Goal: Task Accomplishment & Management: Use online tool/utility

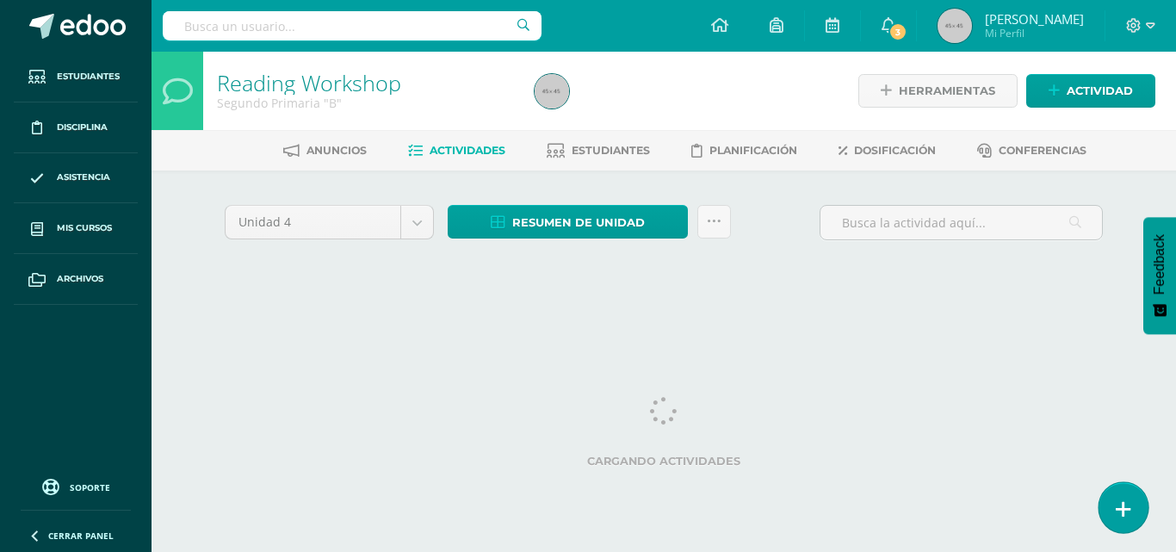
click at [1131, 490] on link at bounding box center [1123, 507] width 49 height 50
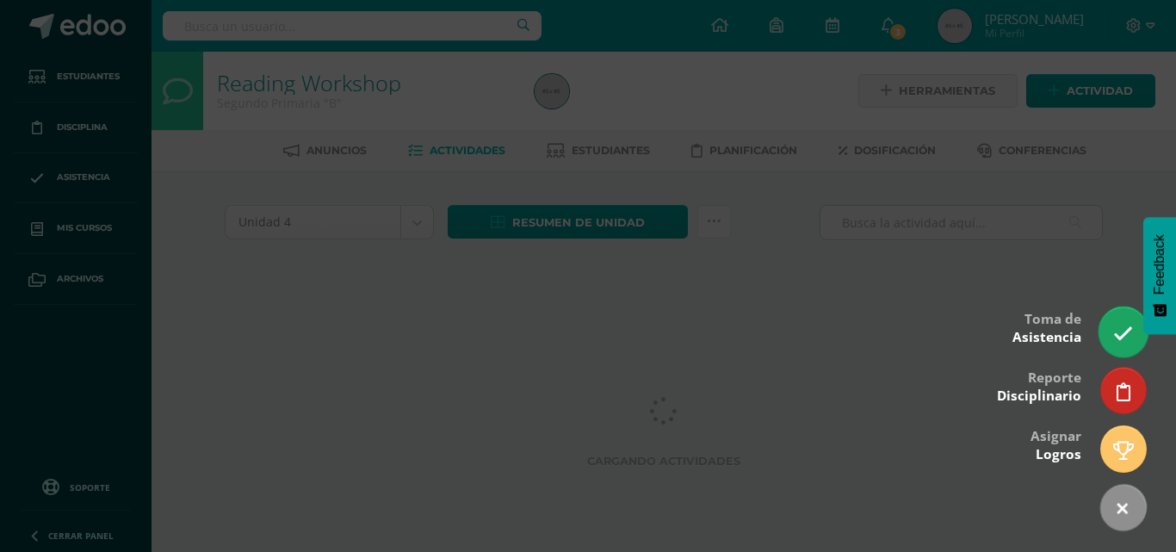
click at [1118, 338] on icon at bounding box center [1123, 334] width 20 height 20
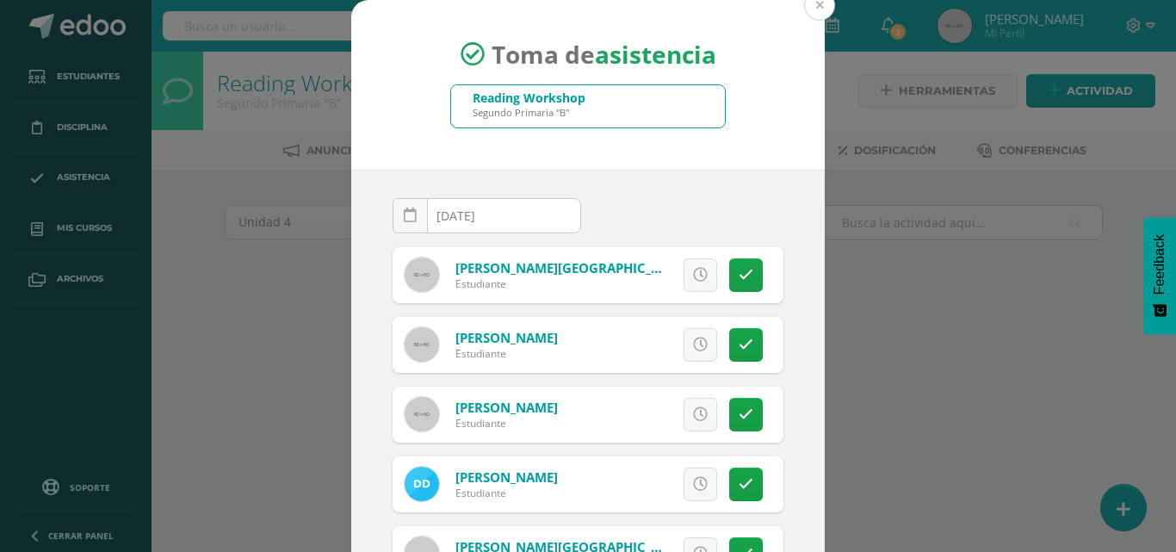
click at [815, 9] on button at bounding box center [819, 5] width 31 height 31
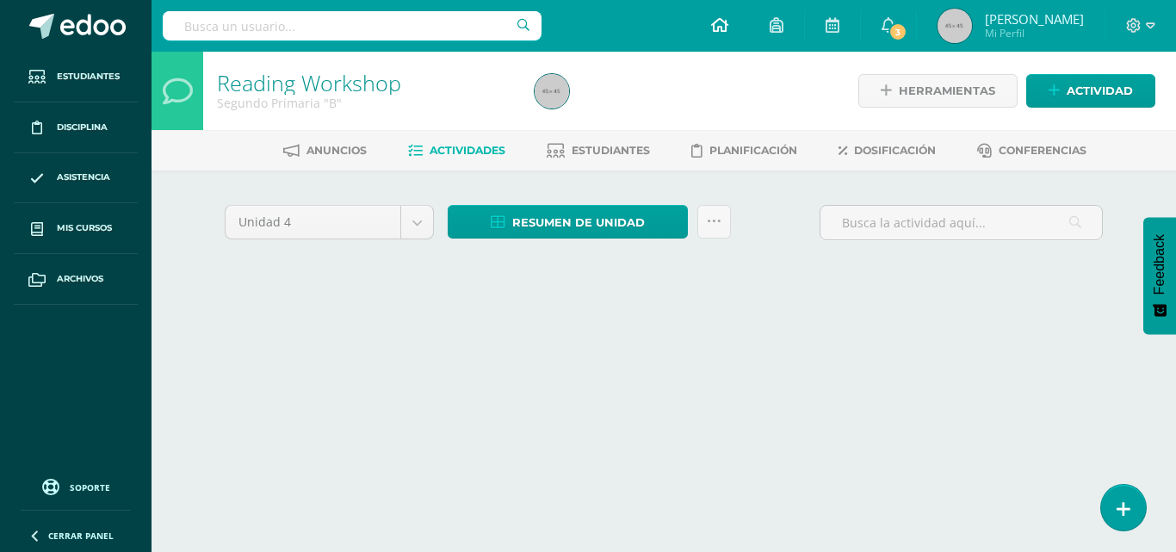
click at [728, 30] on icon at bounding box center [719, 24] width 17 height 15
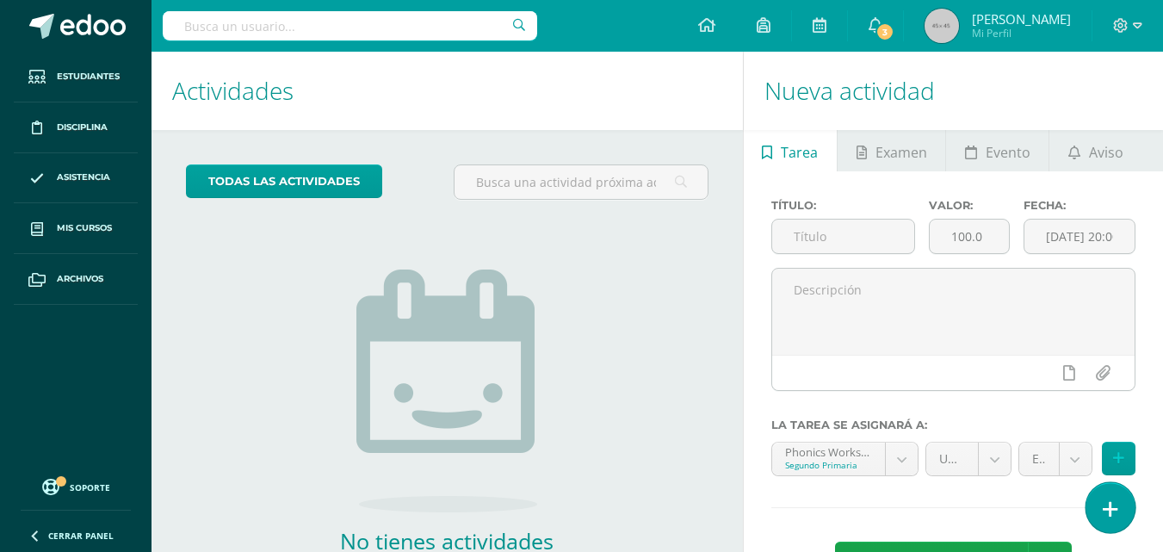
click at [1114, 531] on link at bounding box center [1110, 507] width 49 height 50
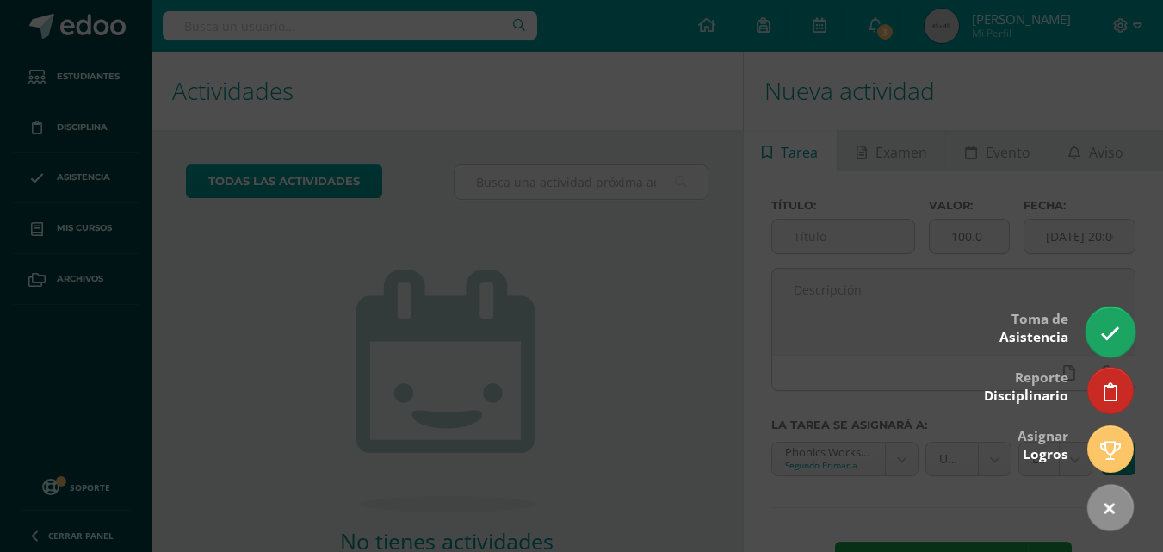
click at [1110, 352] on link at bounding box center [1110, 332] width 49 height 50
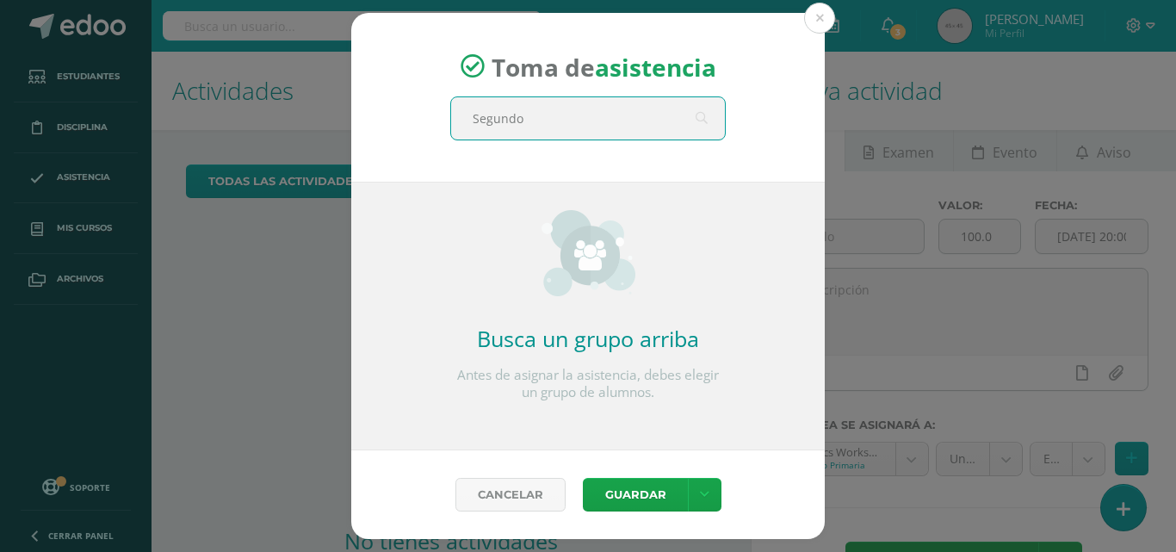
type input "Segundo B"
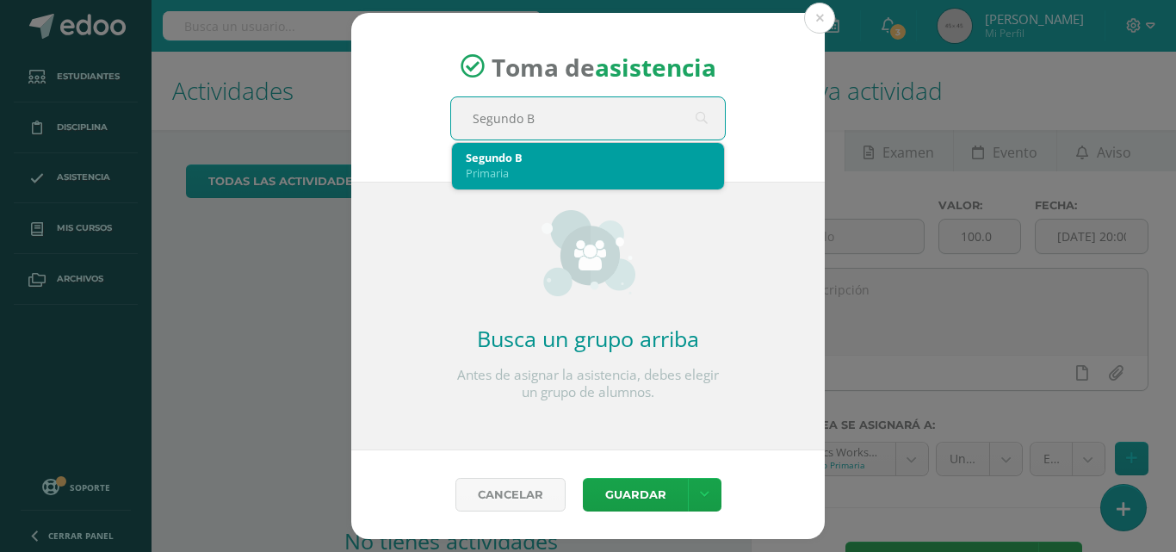
click at [501, 169] on div "Primaria" at bounding box center [588, 172] width 245 height 15
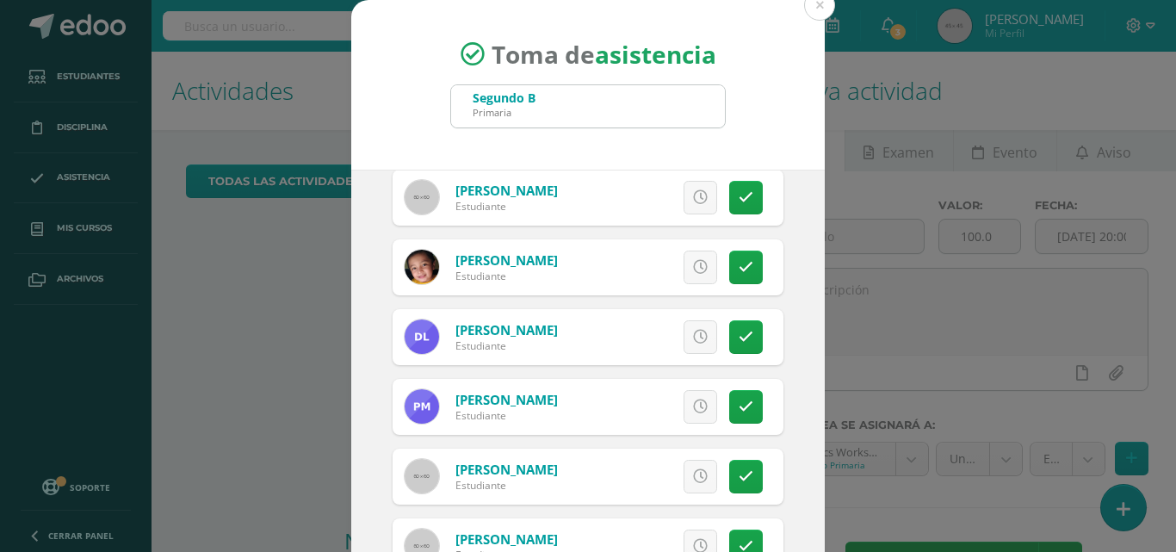
scroll to position [638, 0]
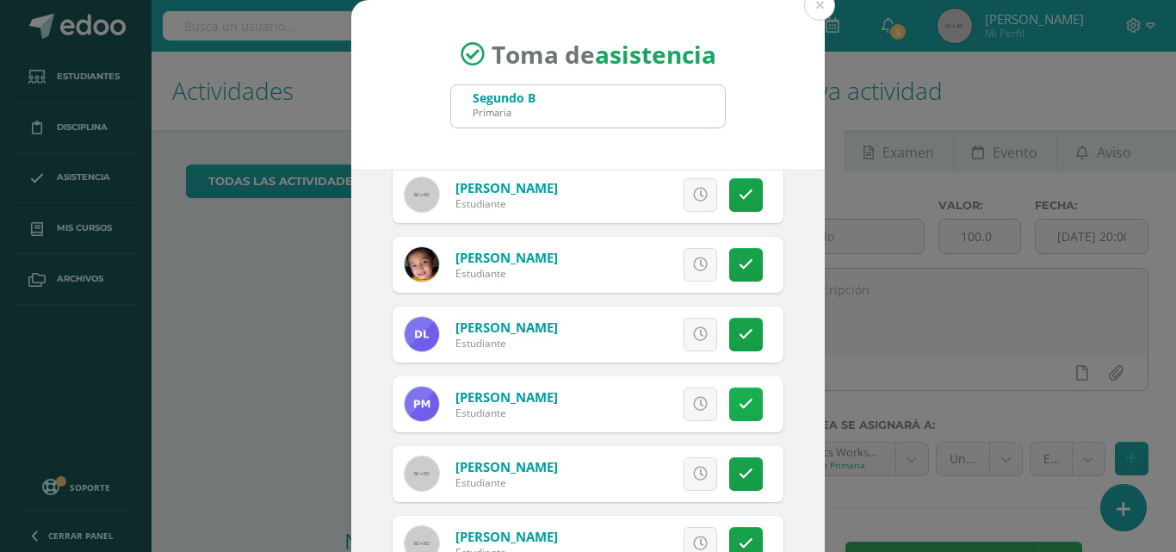
click at [729, 393] on link at bounding box center [746, 404] width 34 height 34
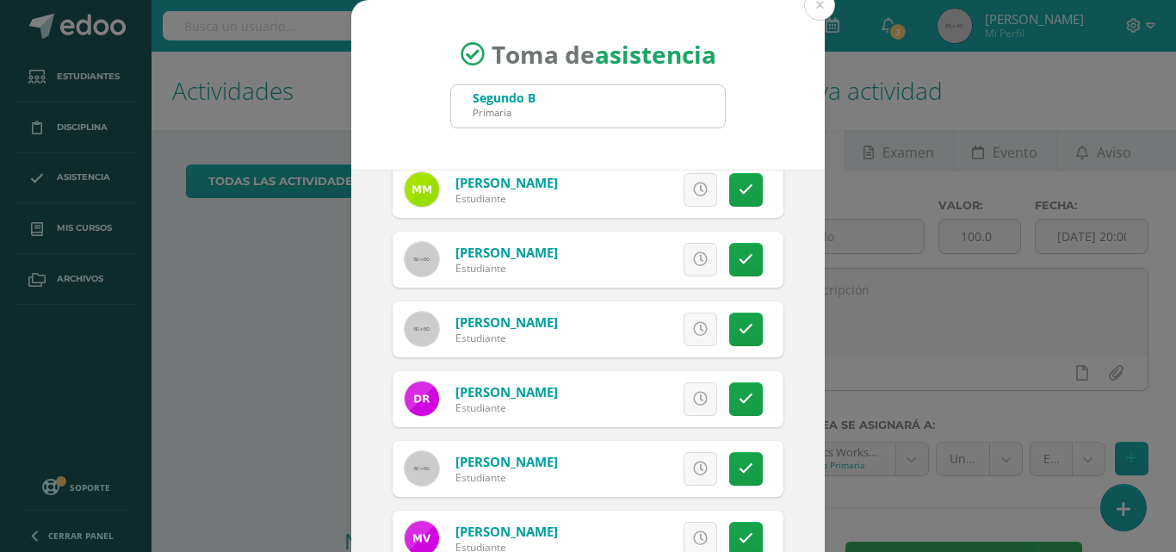
scroll to position [1131, 0]
click at [738, 327] on link at bounding box center [746, 330] width 34 height 34
click at [819, 10] on button at bounding box center [819, 5] width 31 height 31
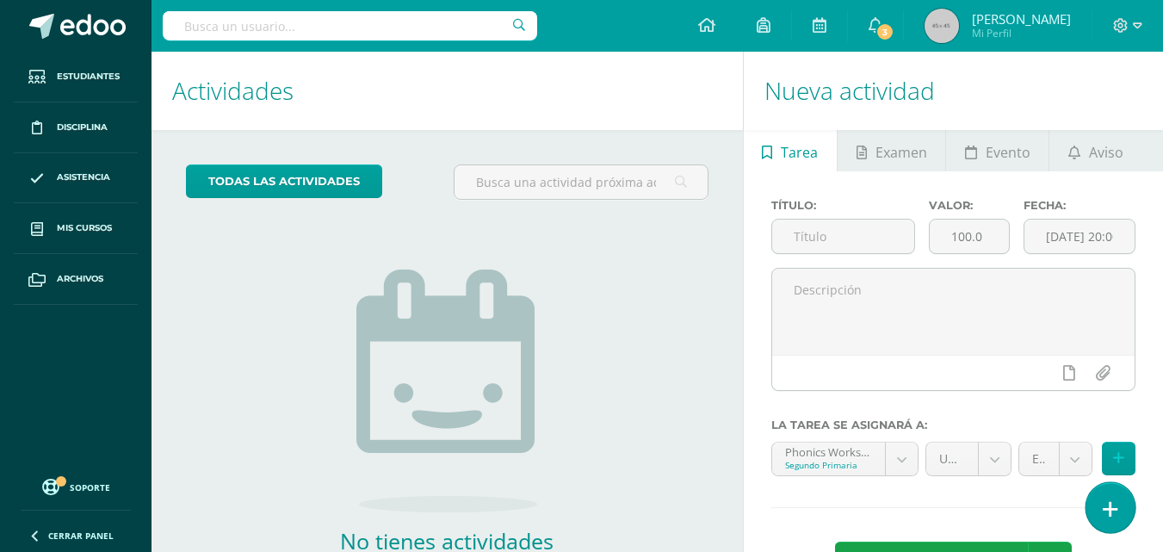
click at [1113, 514] on icon at bounding box center [1110, 509] width 15 height 20
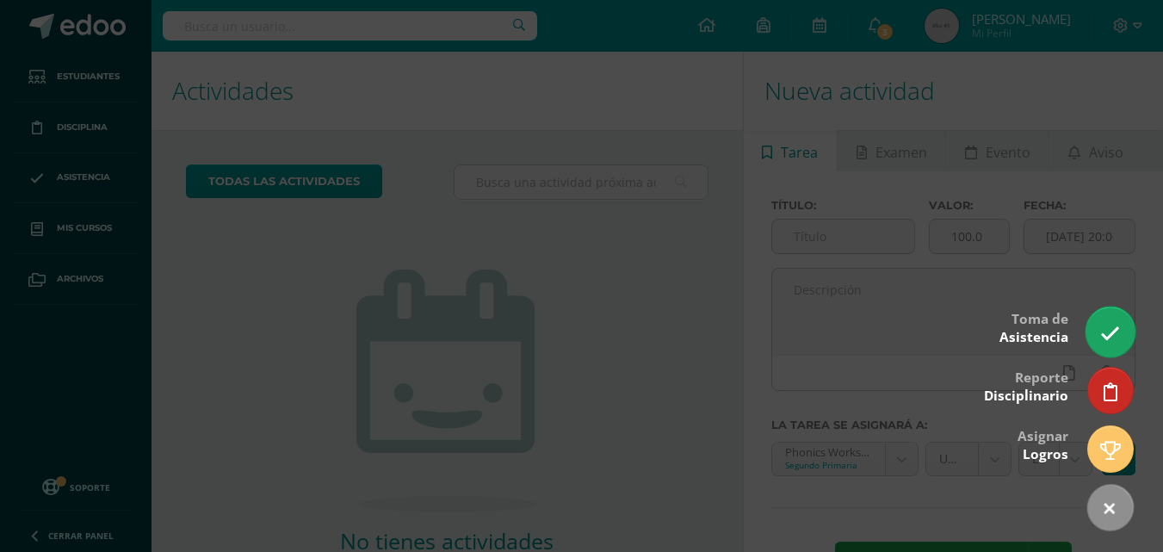
click at [1098, 340] on link at bounding box center [1110, 332] width 49 height 50
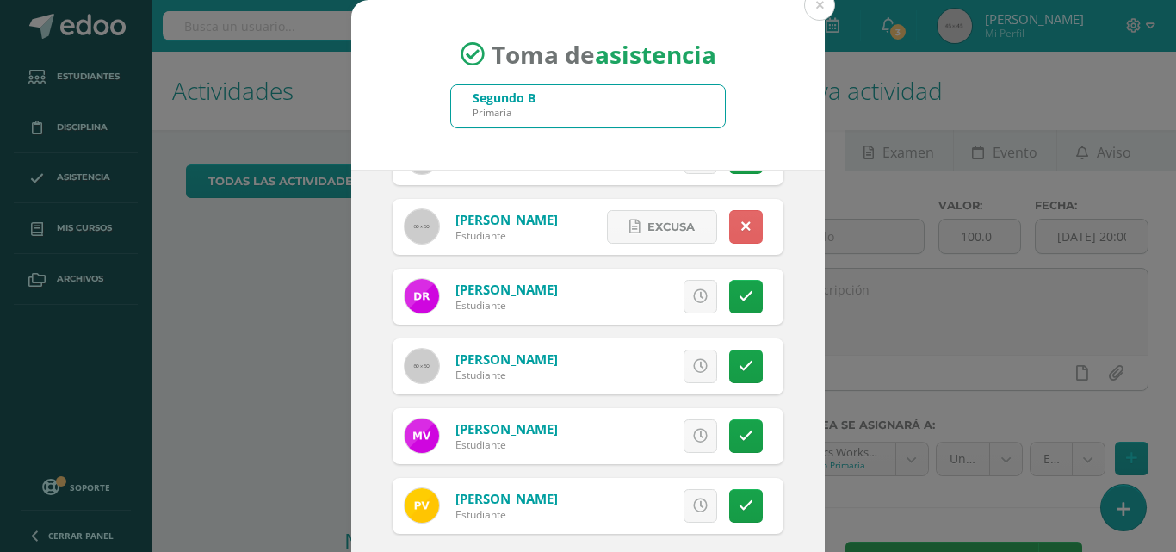
scroll to position [99, 0]
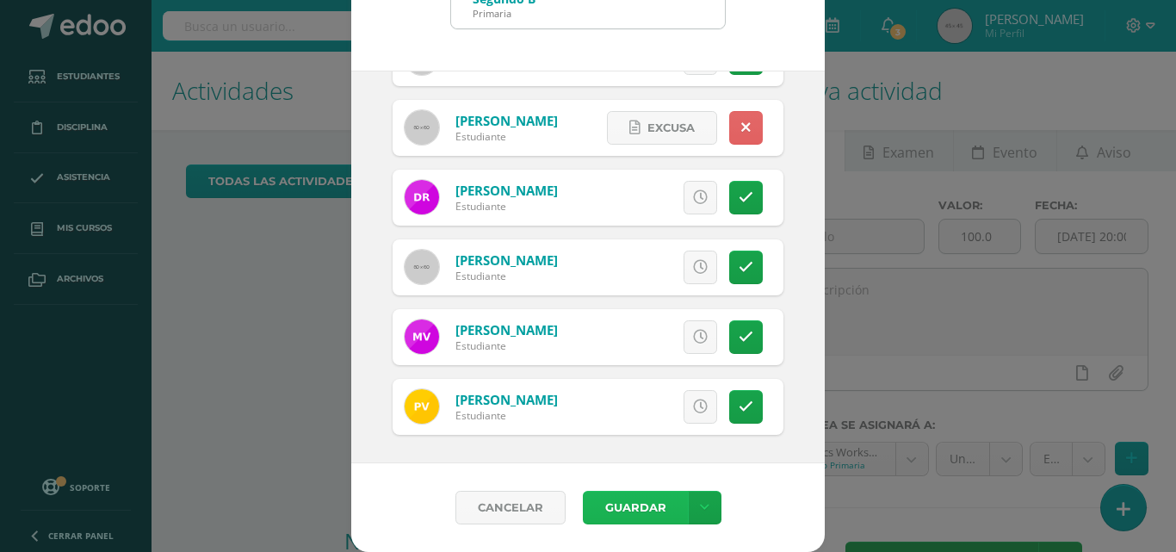
click at [607, 508] on button "Guardar" at bounding box center [635, 508] width 105 height 34
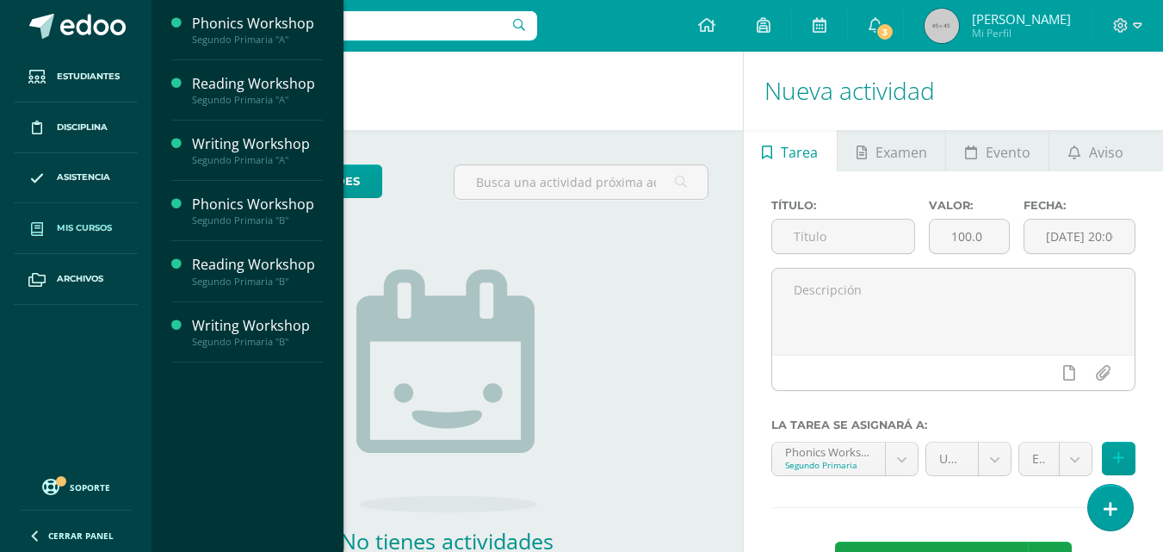
click at [71, 234] on span "Mis cursos" at bounding box center [84, 228] width 55 height 14
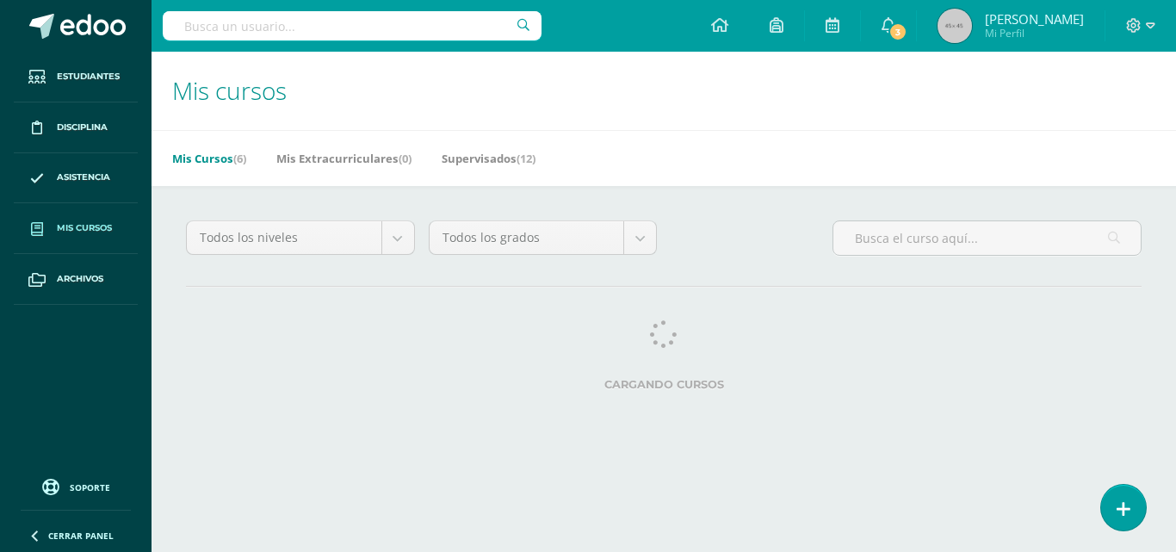
click at [771, 432] on html "Estudiantes Disciplina Asistencia Mis cursos Archivos Soporte Ayuda Reportar un…" at bounding box center [588, 216] width 1176 height 432
click at [697, 266] on div "Todos los niveles Todos los niveles Preprimaria Primaria Secundaria Bachillerat…" at bounding box center [664, 244] width 970 height 49
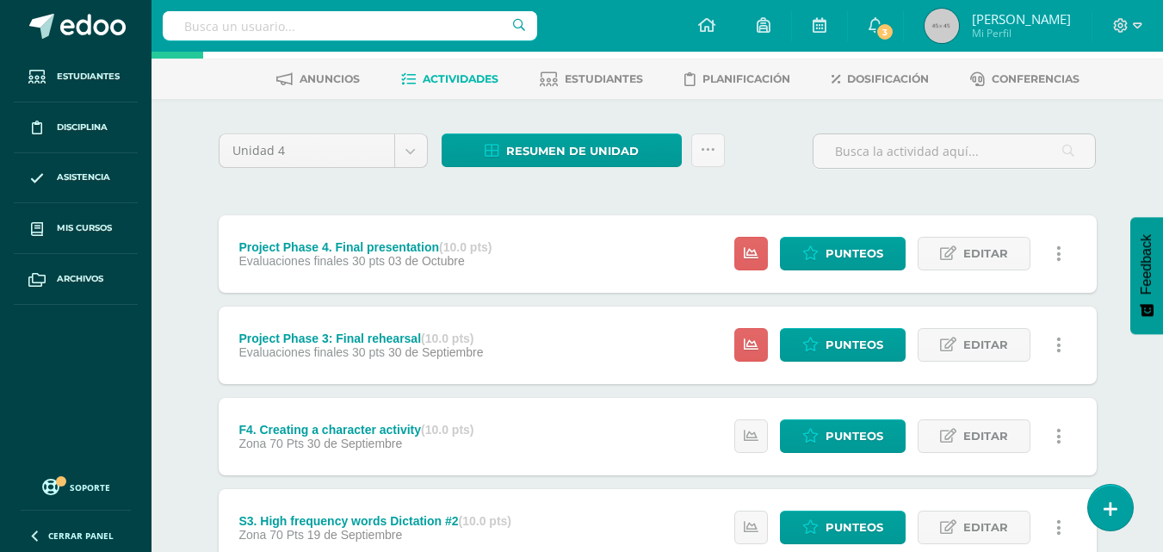
scroll to position [72, 0]
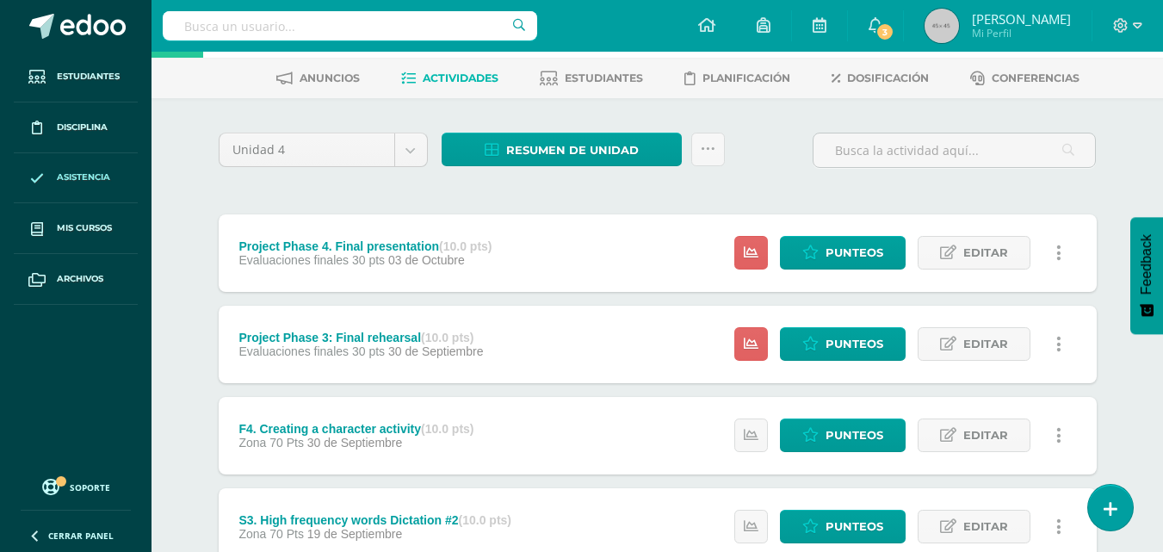
click at [82, 177] on span "Asistencia" at bounding box center [83, 177] width 53 height 14
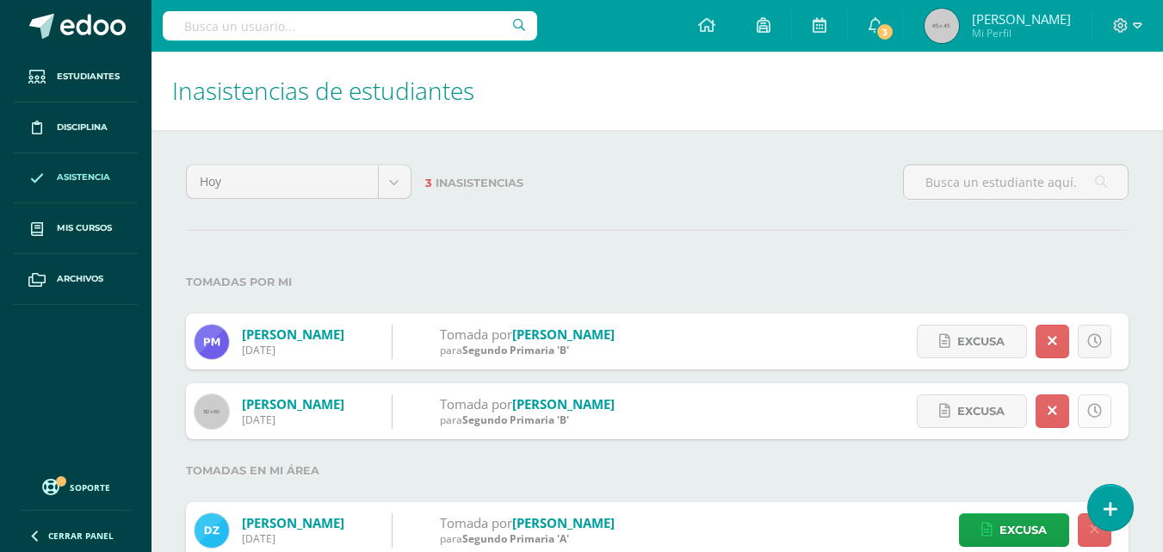
click at [1100, 409] on icon at bounding box center [1095, 411] width 15 height 15
click at [968, 334] on span "Excusa" at bounding box center [981, 341] width 47 height 32
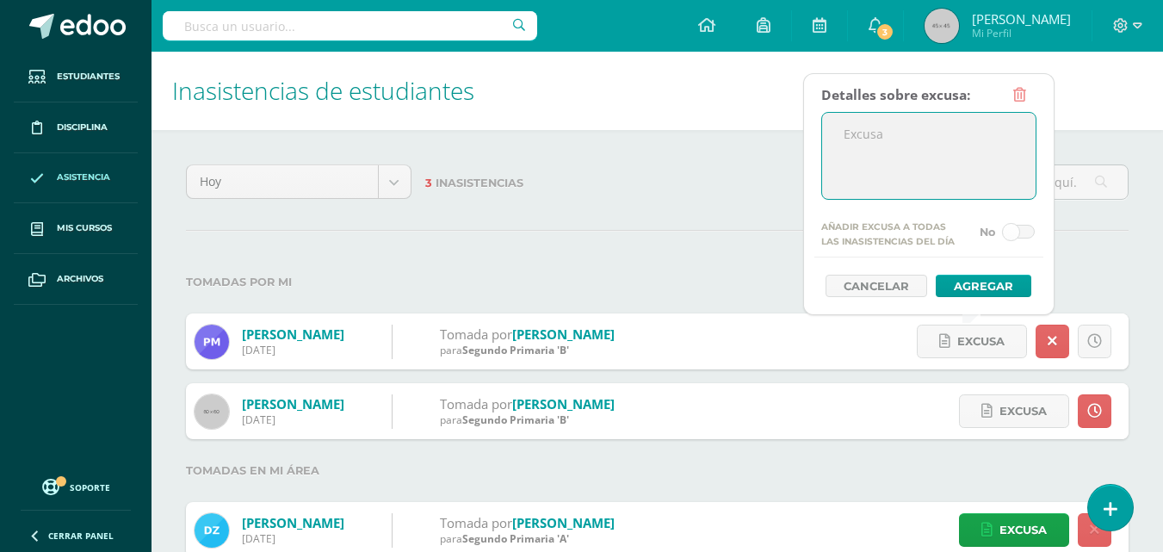
click at [857, 178] on textarea at bounding box center [929, 156] width 214 height 86
type textarea "Envia correo"
click at [959, 292] on button "Agregar" at bounding box center [984, 286] width 96 height 22
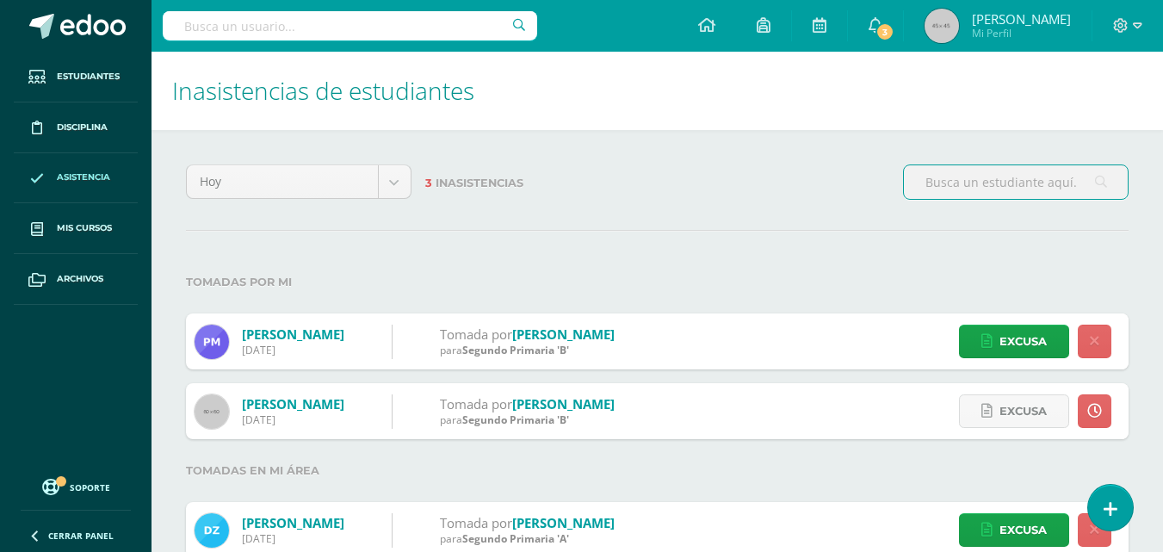
scroll to position [40, 0]
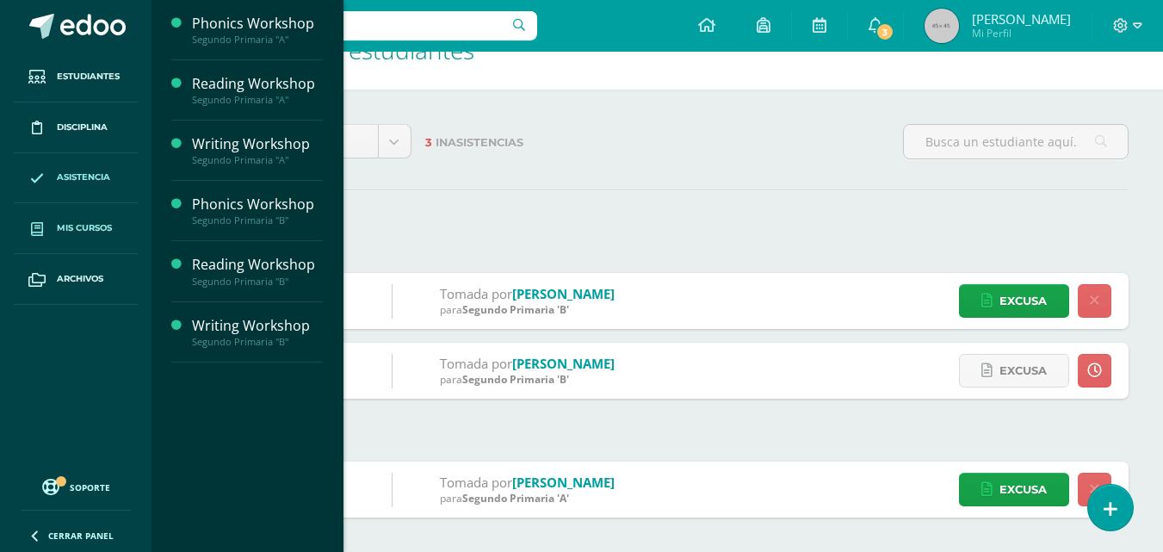
click at [112, 225] on span "Mis cursos" at bounding box center [84, 228] width 55 height 14
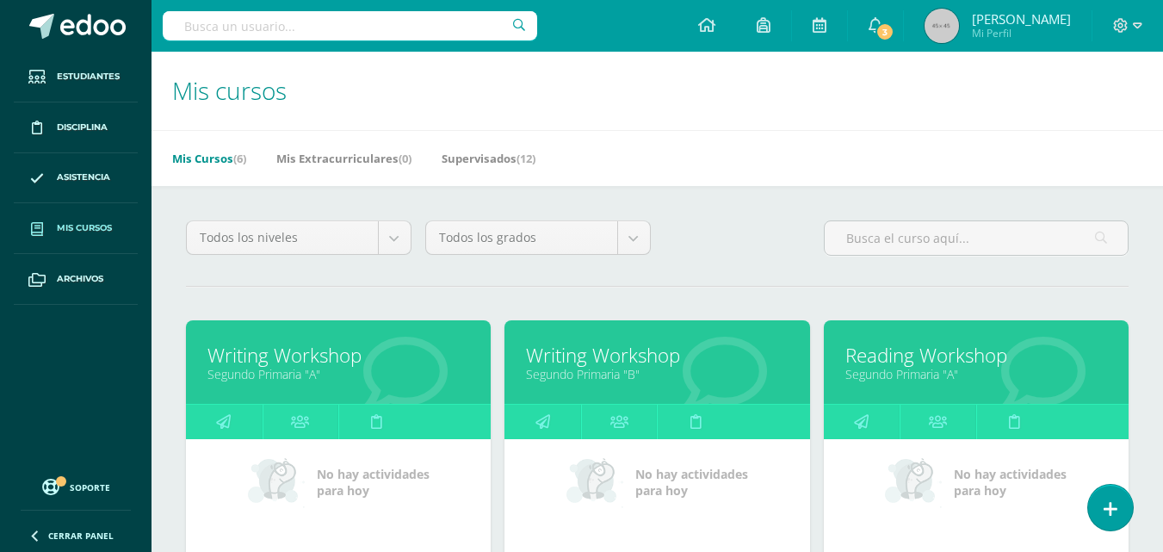
click at [297, 369] on link "Segundo Primaria "A"" at bounding box center [339, 374] width 262 height 16
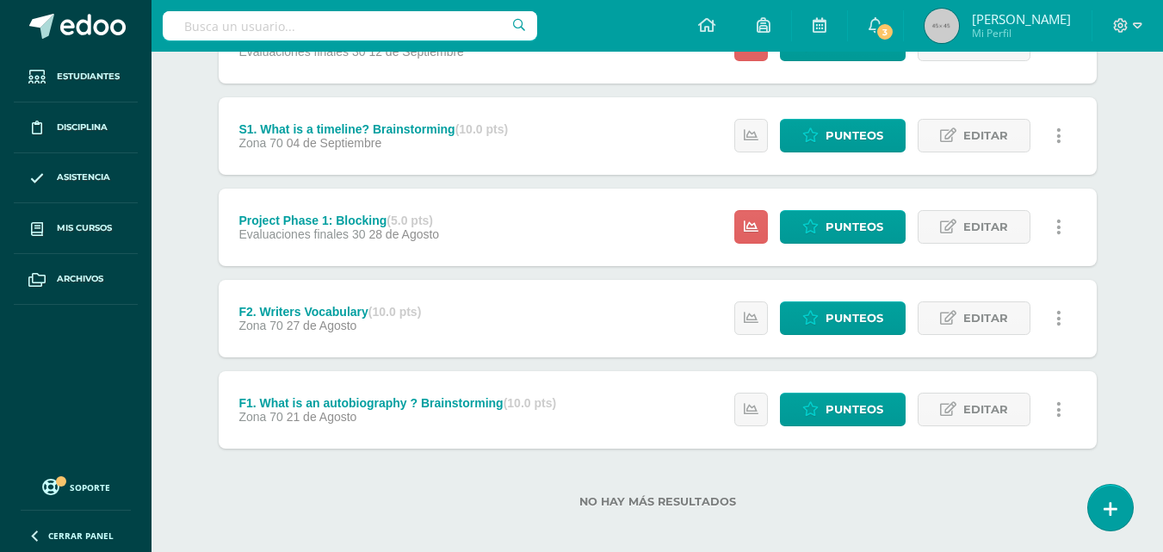
scroll to position [840, 0]
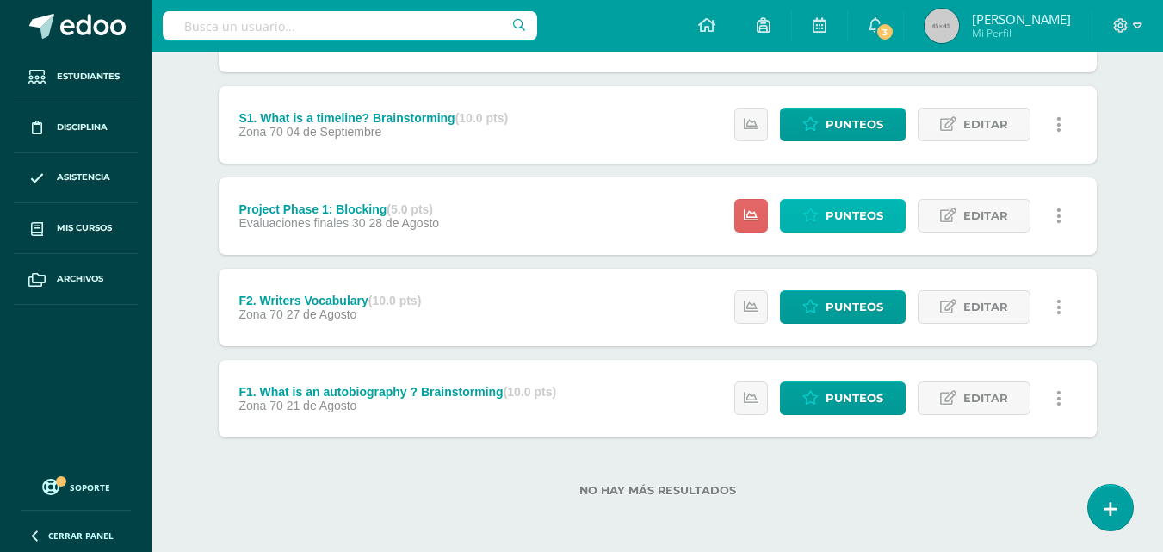
click at [815, 216] on icon at bounding box center [811, 215] width 16 height 15
click at [724, 145] on div "Estatus de Actividad: 0 Estudiantes sin calificar 0 Estudiantes con cero Media …" at bounding box center [903, 124] width 388 height 77
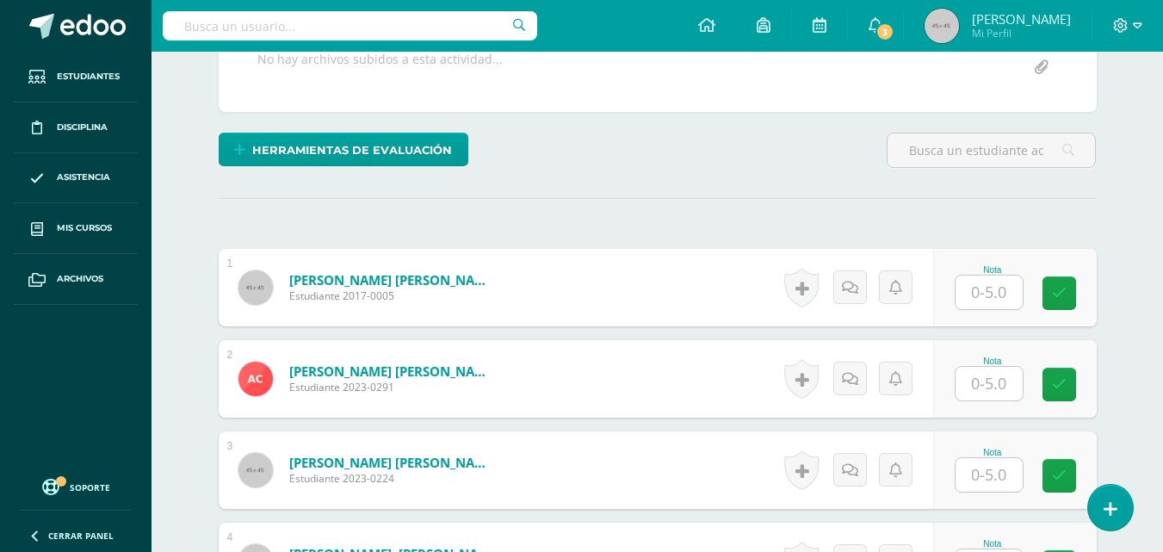
scroll to position [367, 0]
click at [999, 301] on input "text" at bounding box center [989, 292] width 67 height 34
type input "5"
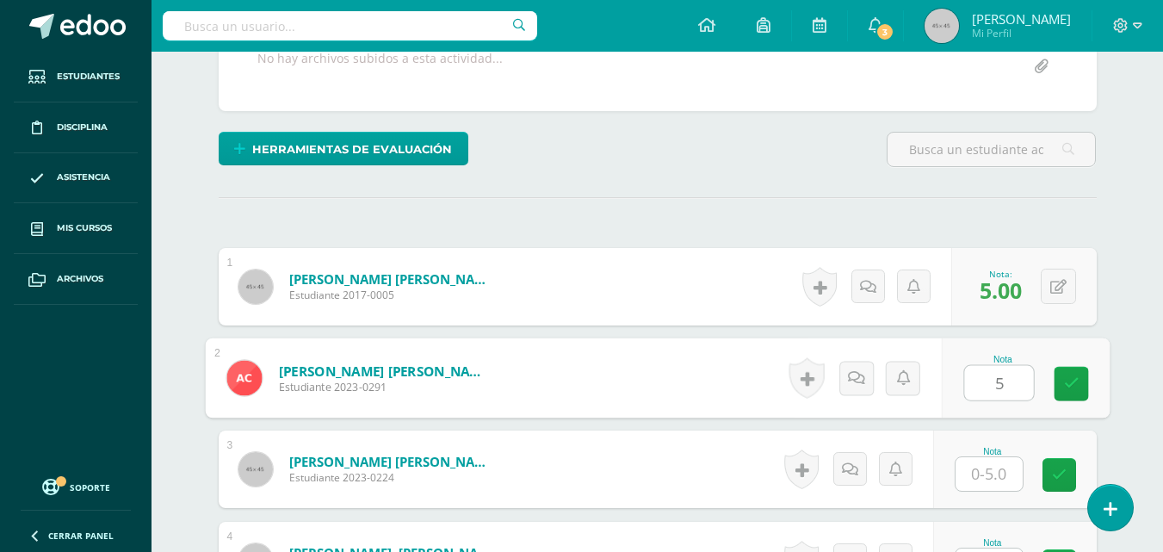
type input "5"
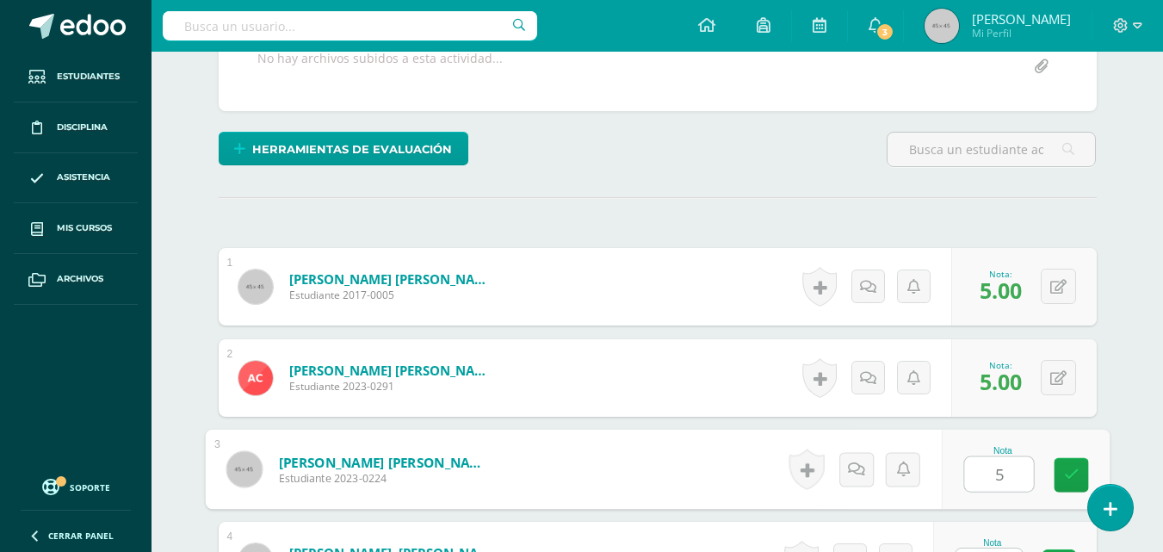
type input "5"
